Goal: Task Accomplishment & Management: Use online tool/utility

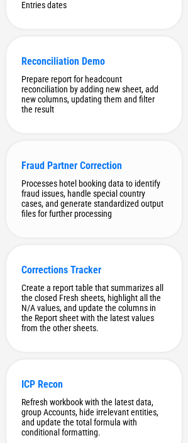
click at [79, 219] on div "Processes hotel booking data to identify fraud issues, handle special country c…" at bounding box center [93, 199] width 145 height 40
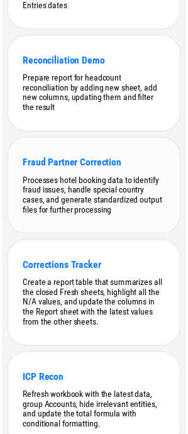
scroll to position [0, 0]
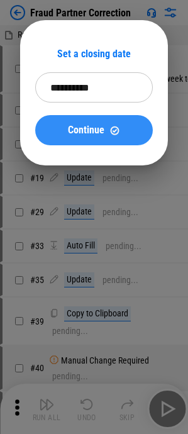
click at [95, 141] on button "Continue" at bounding box center [94, 130] width 118 height 30
